Goal: Information Seeking & Learning: Learn about a topic

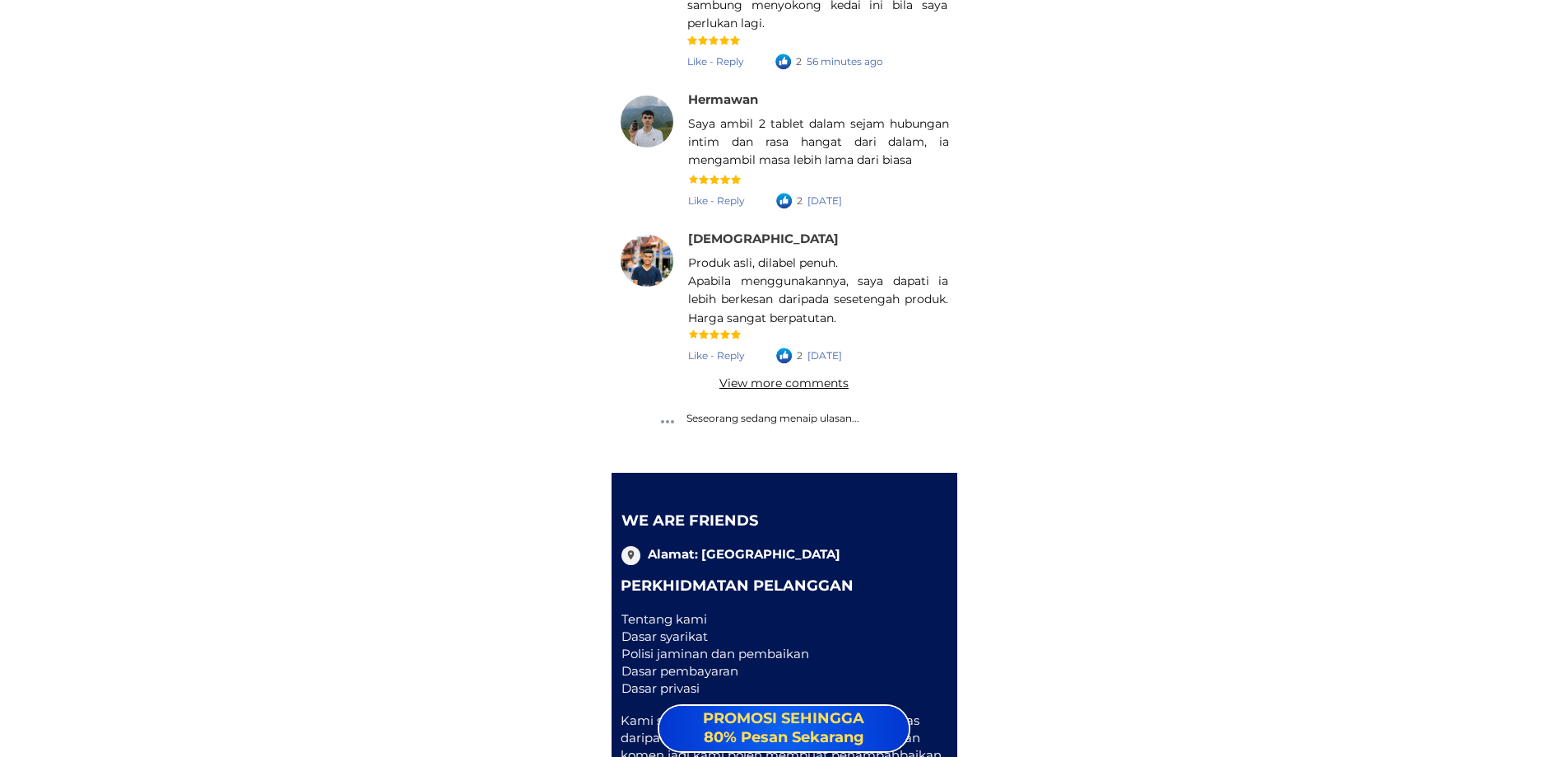
scroll to position [23625, 0]
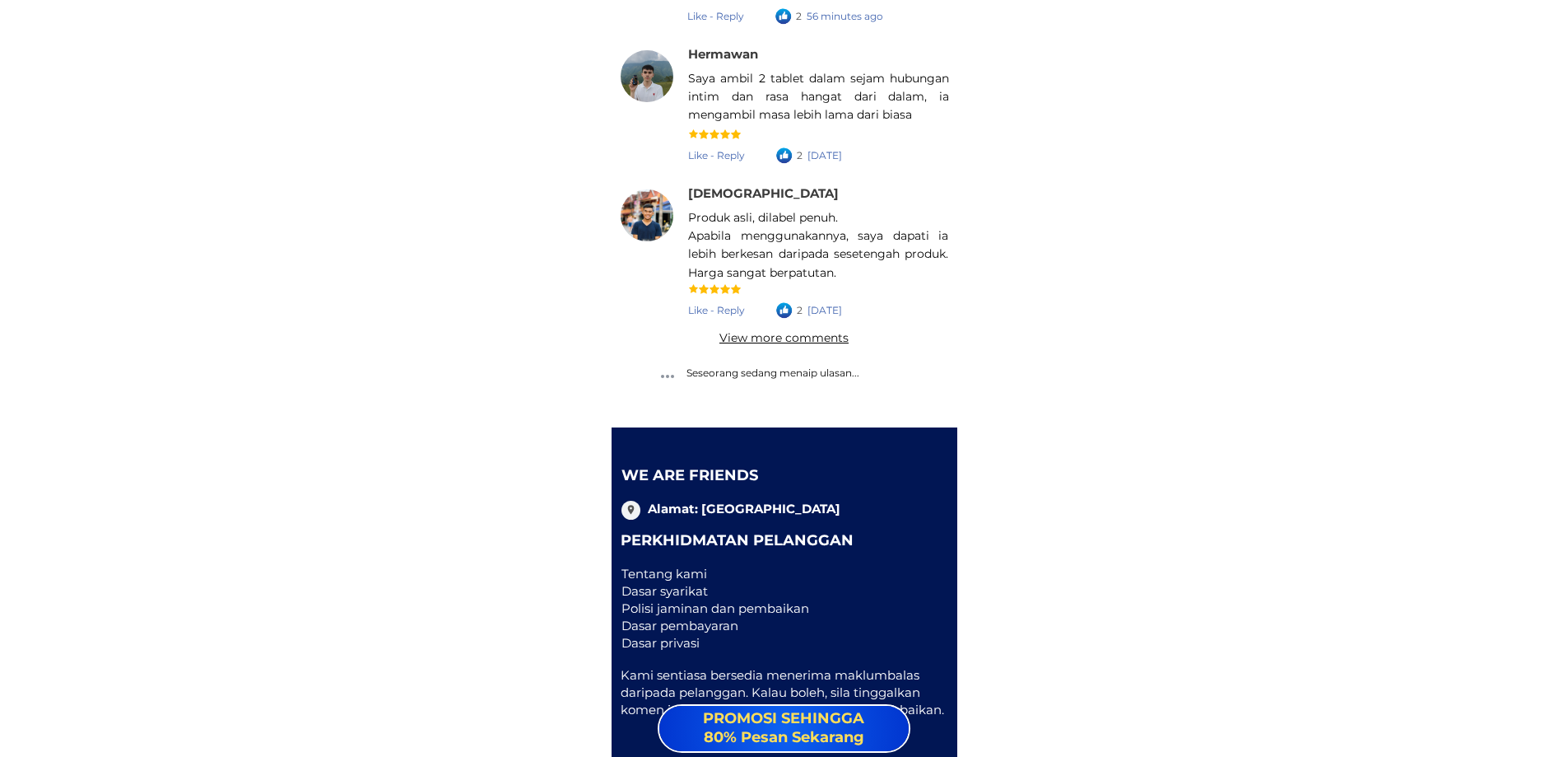
drag, startPoint x: 890, startPoint y: 294, endPoint x: 695, endPoint y: 89, distance: 282.9
click at [695, 89] on div "Seseorang sedang menaip ulasan... 176 comments happy birthday buy more Teratas …" at bounding box center [785, 13] width 346 height 829
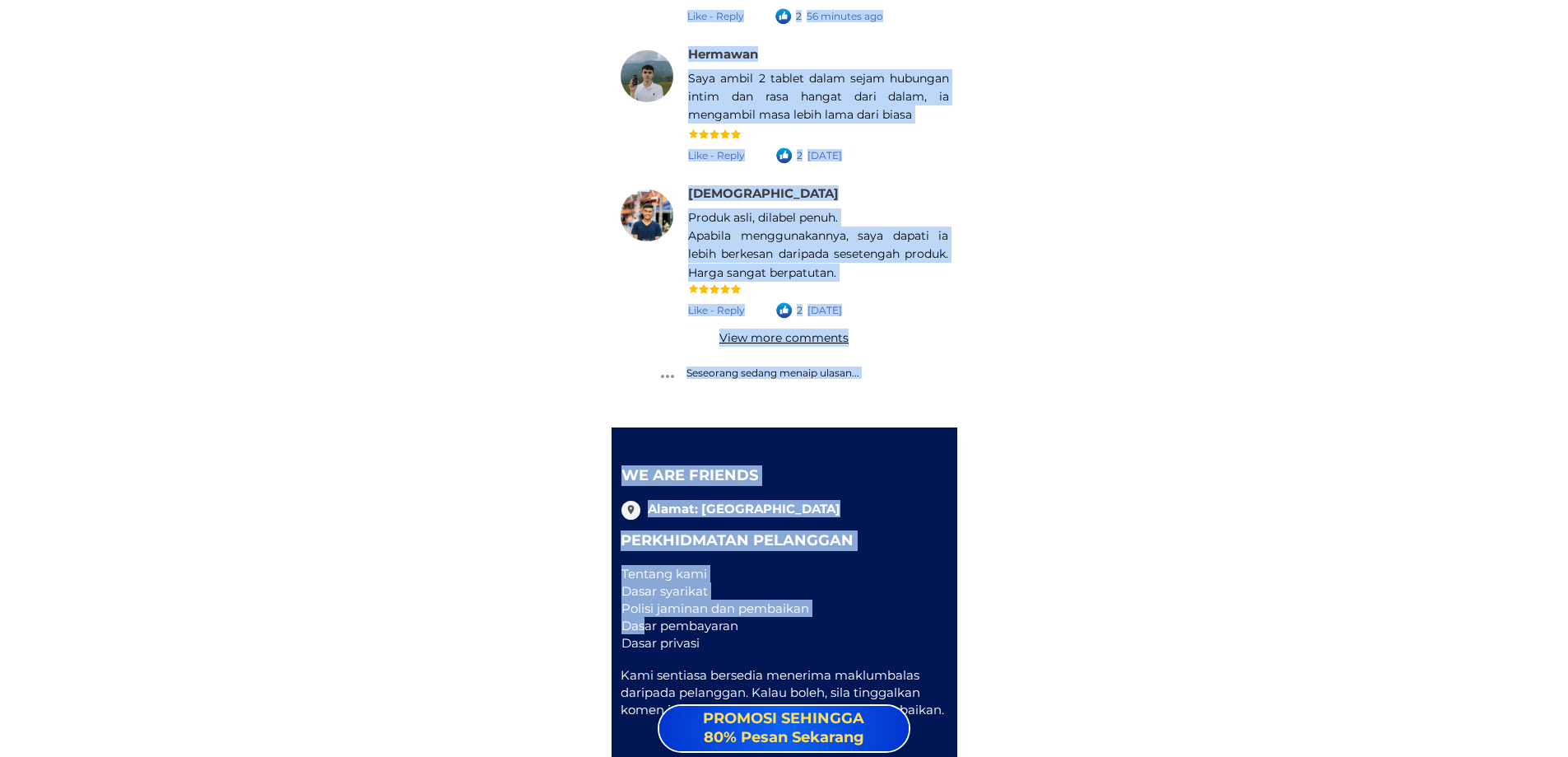
drag, startPoint x: 645, startPoint y: 623, endPoint x: 1043, endPoint y: 619, distance: 398.0
click at [915, 731] on div "We are friends Alamat: Malaysia Perkhidmatan Pelanggan Tentang kami Dasar syari…" at bounding box center [785, 591] width 346 height 330
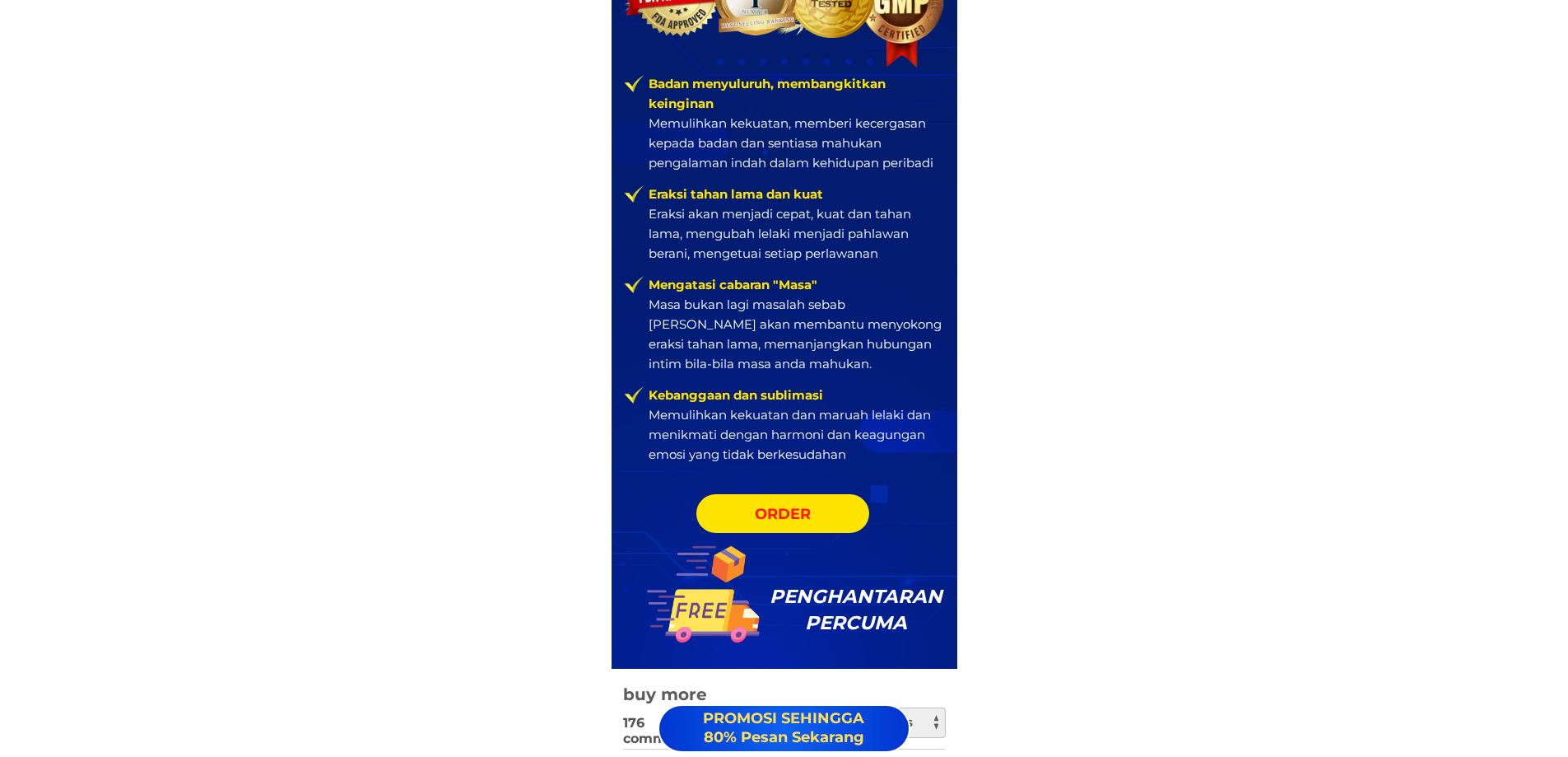
scroll to position [22142, 0]
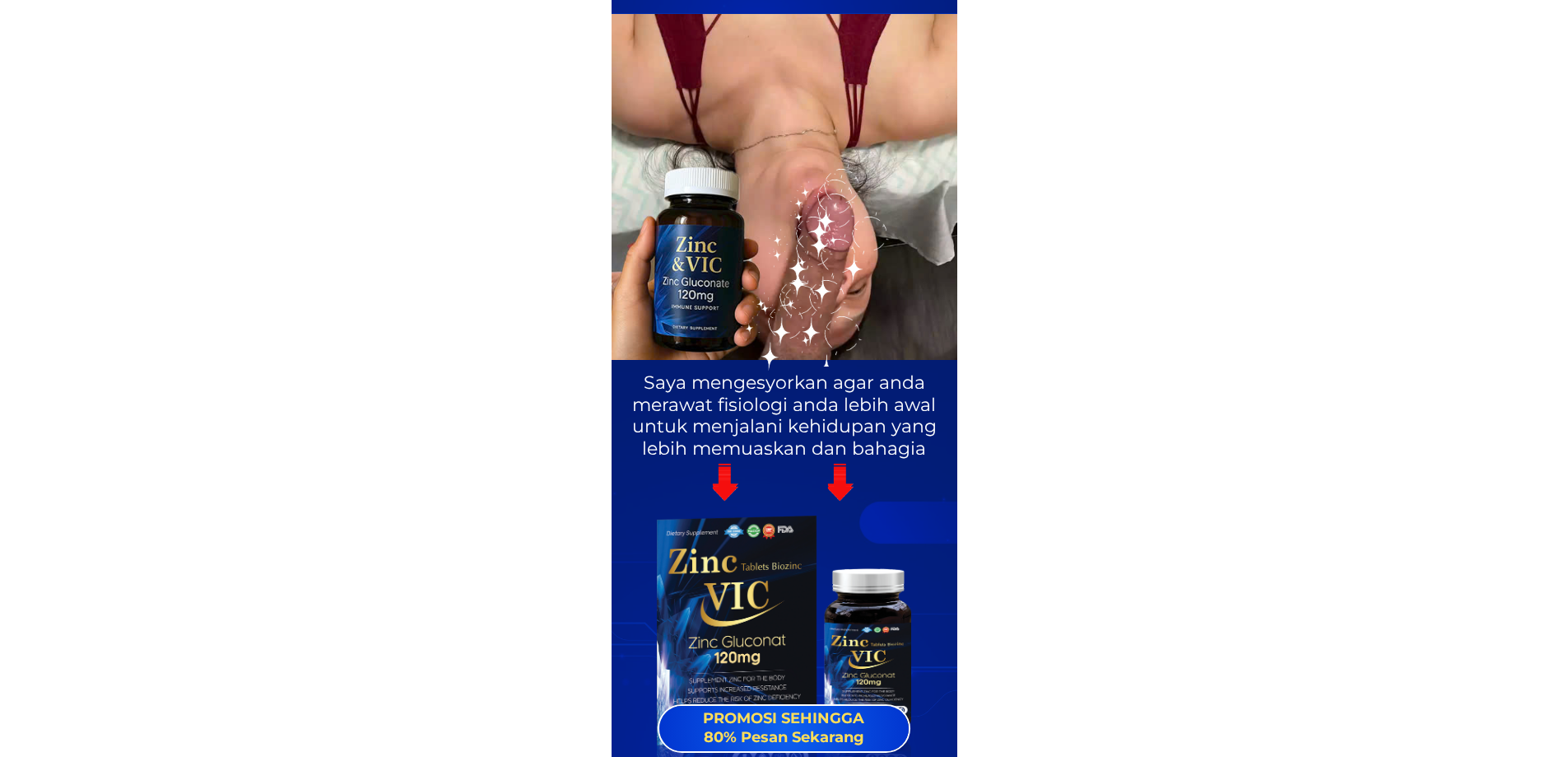
scroll to position [23625, 0]
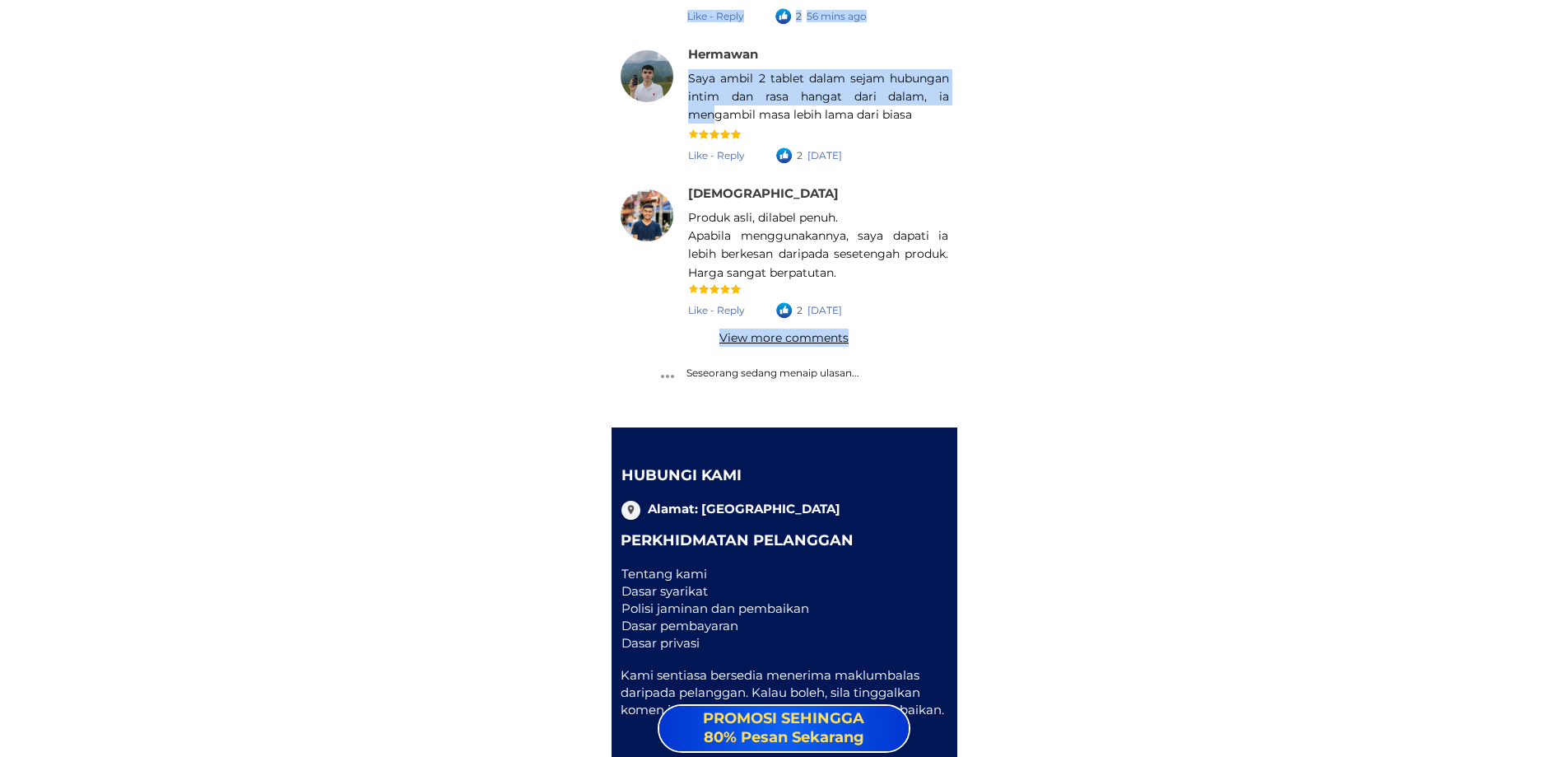
drag, startPoint x: 917, startPoint y: 378, endPoint x: 713, endPoint y: 103, distance: 342.4
click at [713, 103] on div "Seseorang sedang menaip ulasan... 176 komen susun mengikut semua komen Teratas …" at bounding box center [785, 13] width 346 height 829
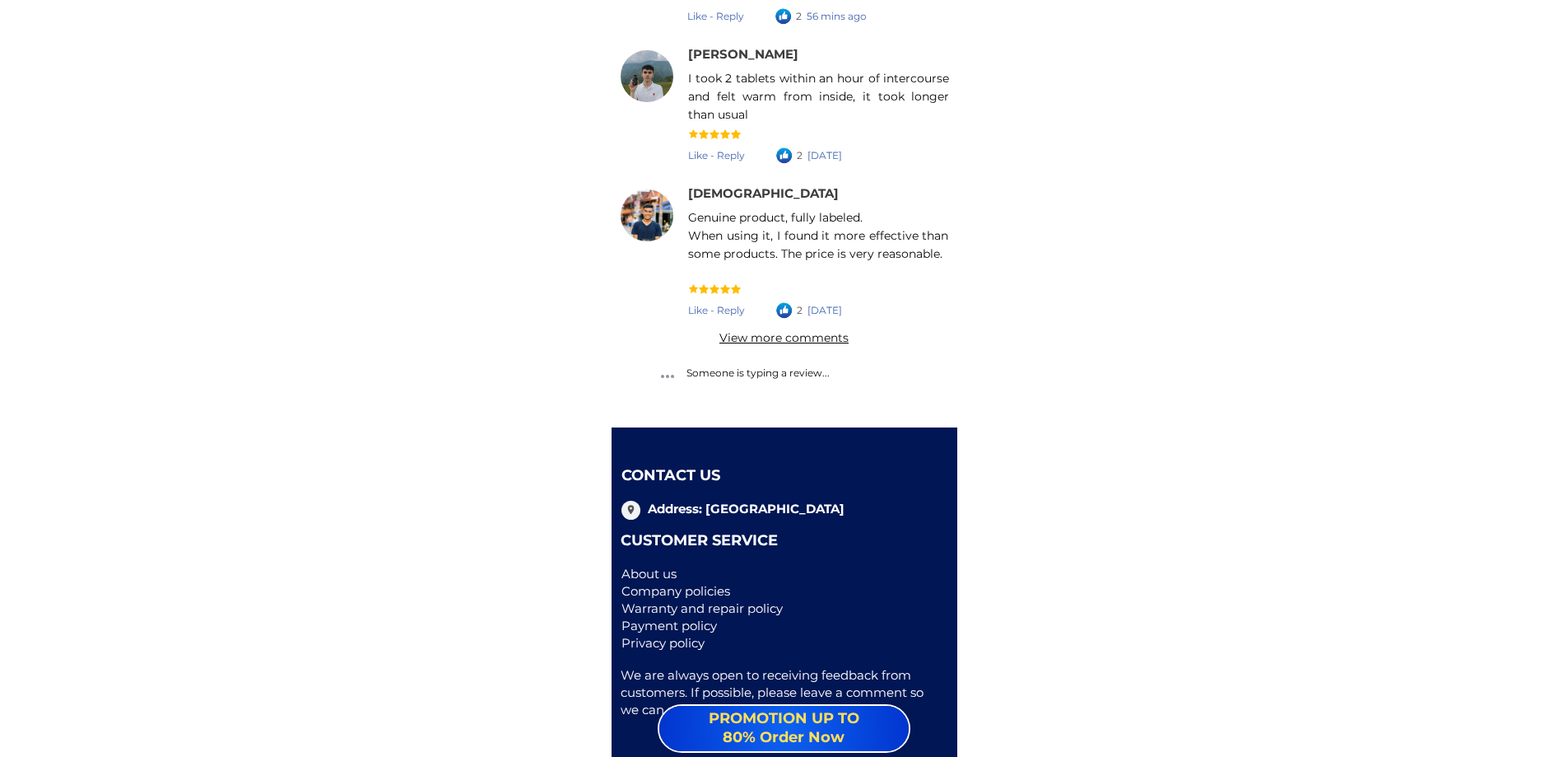
click at [661, 642] on font "Privacy policy" at bounding box center [663, 642] width 83 height 16
